Goal: Task Accomplishment & Management: Manage account settings

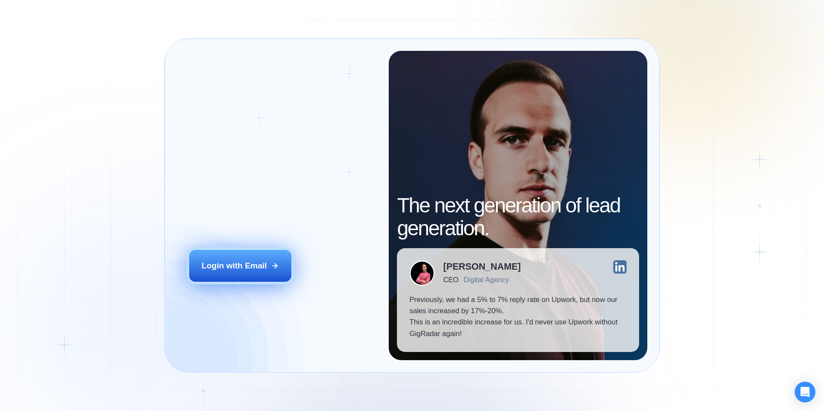
click at [220, 274] on button "Login with Email" at bounding box center [240, 266] width 102 height 32
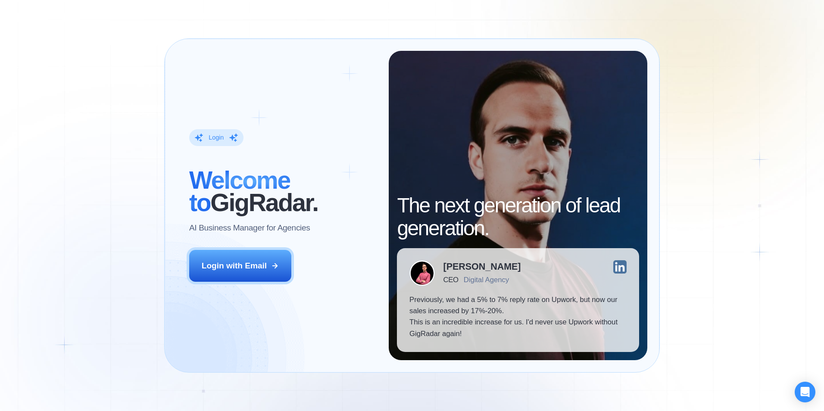
click at [214, 139] on div "Login" at bounding box center [215, 138] width 15 height 8
